Goal: Task Accomplishment & Management: Manage account settings

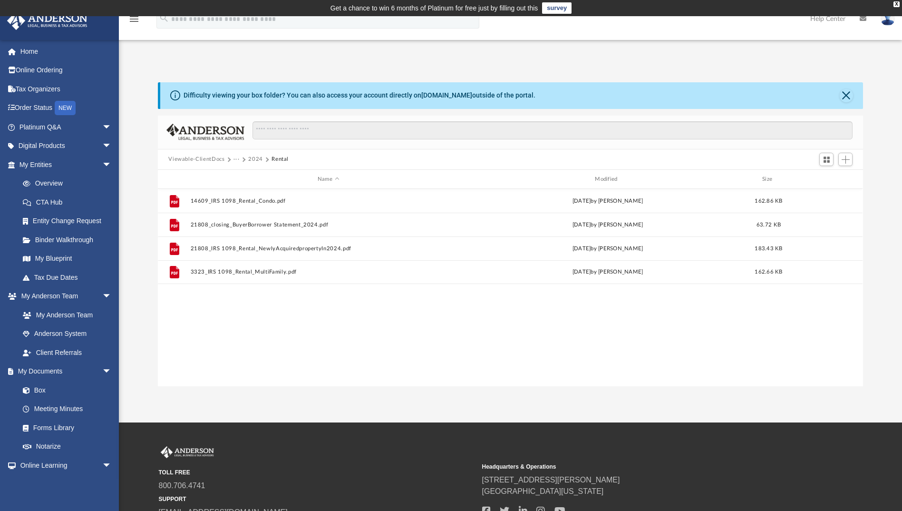
scroll to position [209, 698]
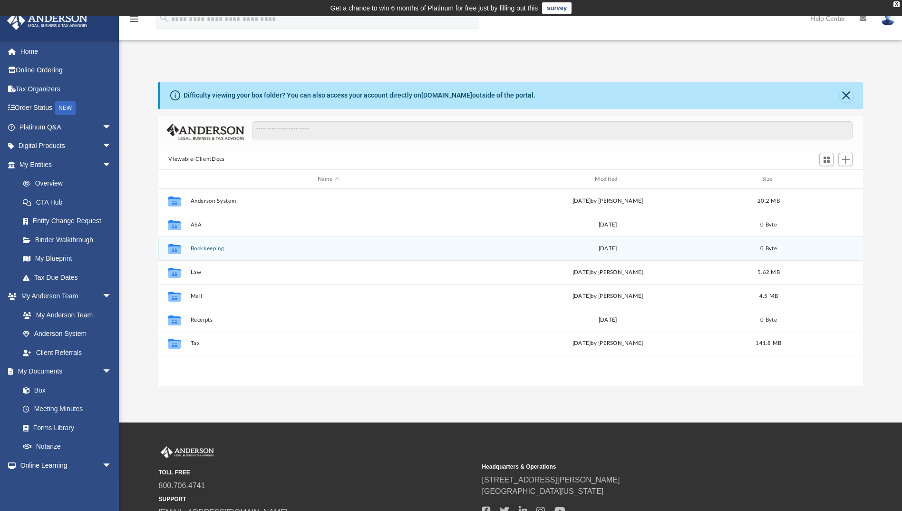
scroll to position [209, 698]
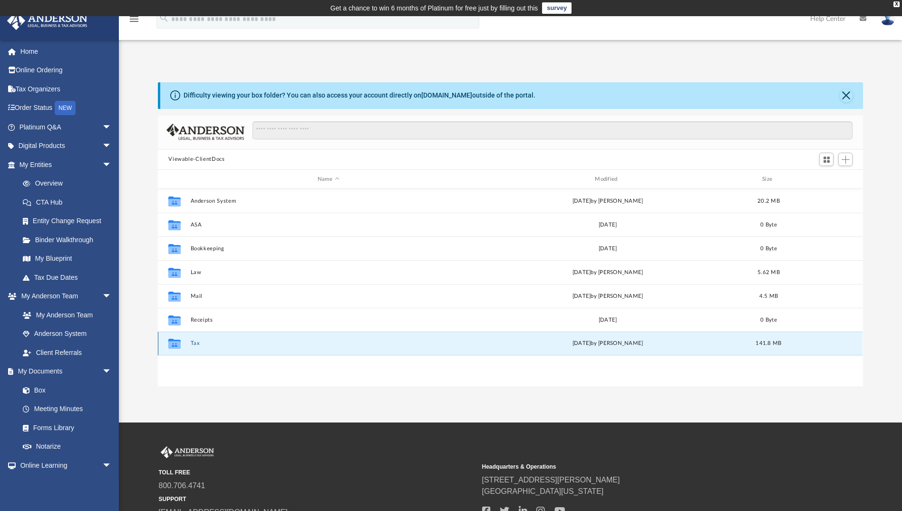
click at [196, 343] on button "Tax" at bounding box center [328, 344] width 275 height 6
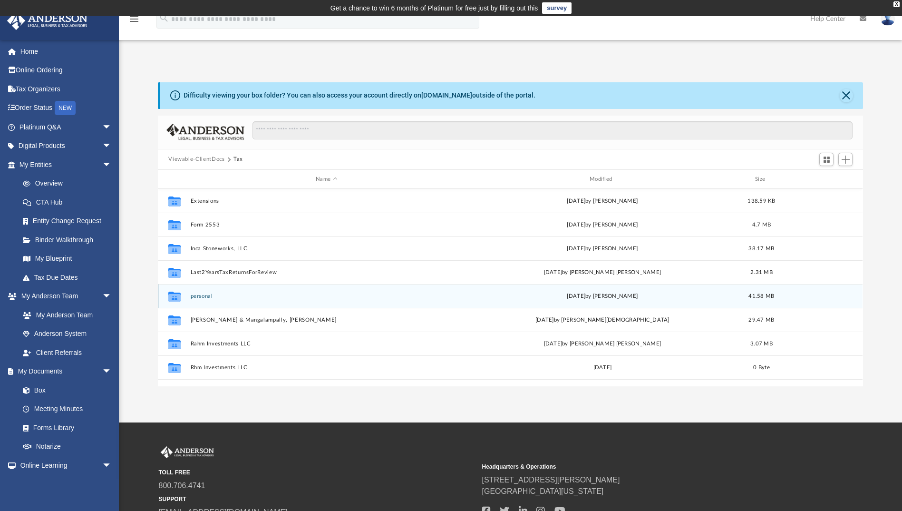
click at [202, 296] on button "personal" at bounding box center [327, 296] width 272 height 6
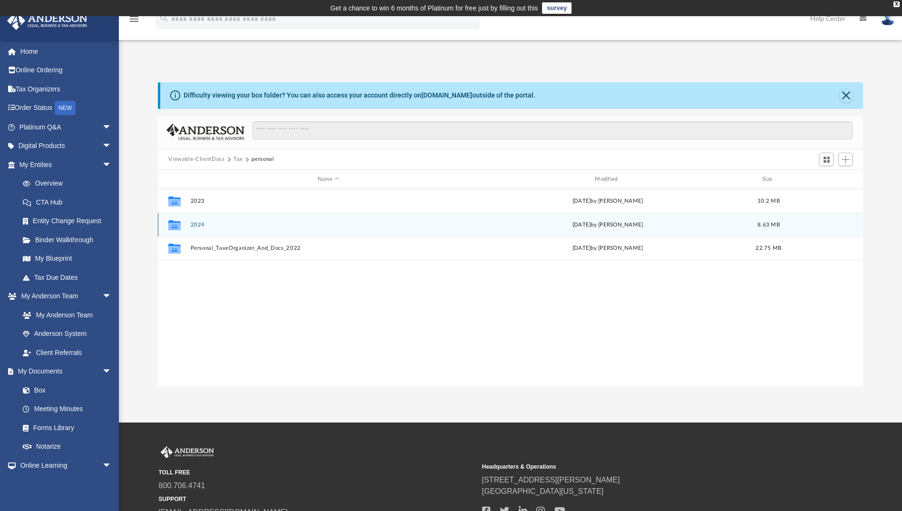
click at [198, 226] on button "2024" at bounding box center [328, 225] width 275 height 6
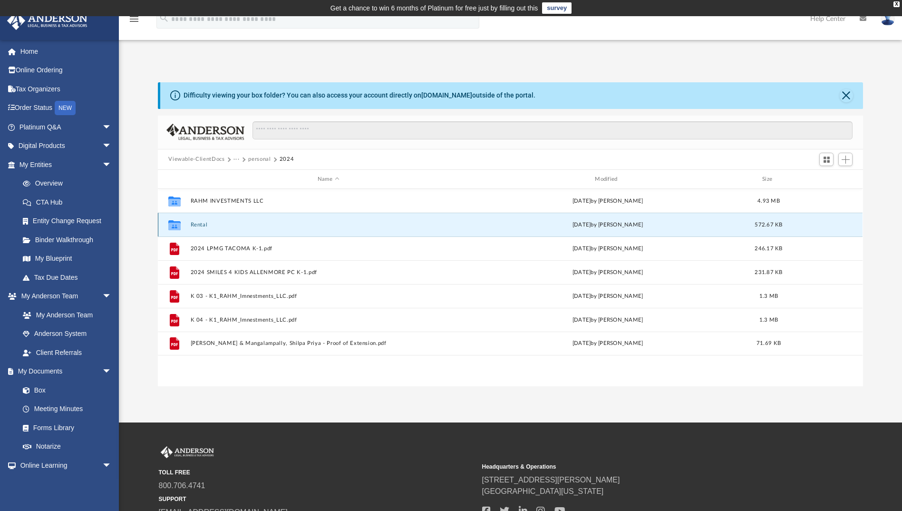
click at [198, 225] on button "Rental" at bounding box center [328, 225] width 275 height 6
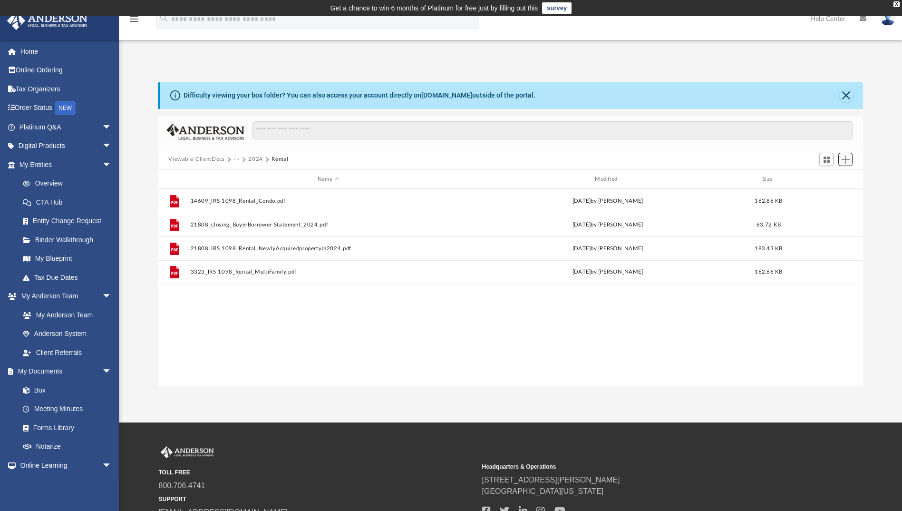
click at [848, 160] on span "Add" at bounding box center [846, 160] width 8 height 8
click at [828, 177] on li "Upload" at bounding box center [832, 179] width 30 height 10
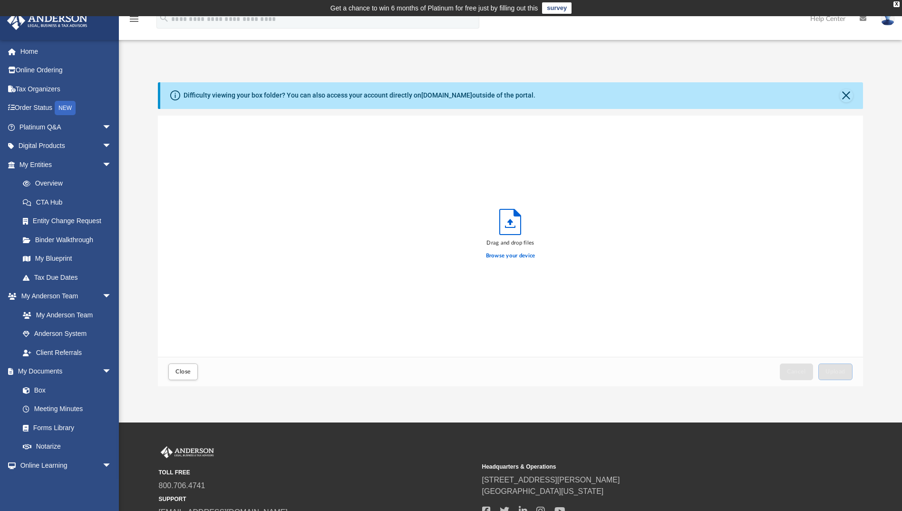
scroll to position [234, 698]
click at [510, 256] on label "Browse your device" at bounding box center [510, 256] width 49 height 9
click at [0, 0] on input "Browse your device" at bounding box center [0, 0] width 0 height 0
click at [839, 372] on span "Upload" at bounding box center [836, 372] width 20 height 6
click at [180, 373] on span "Close" at bounding box center [183, 372] width 15 height 6
